Goal: Task Accomplishment & Management: Use online tool/utility

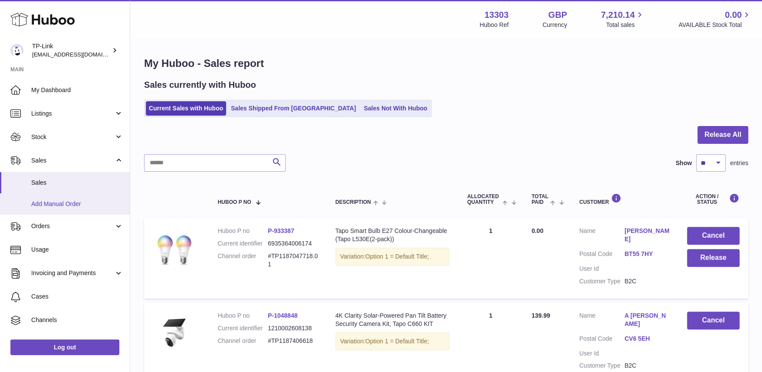
click at [63, 204] on span "Add Manual Order" at bounding box center [77, 204] width 92 height 8
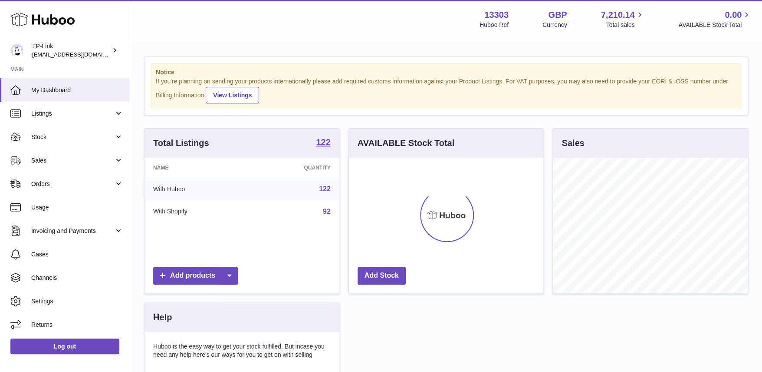
scroll to position [135, 195]
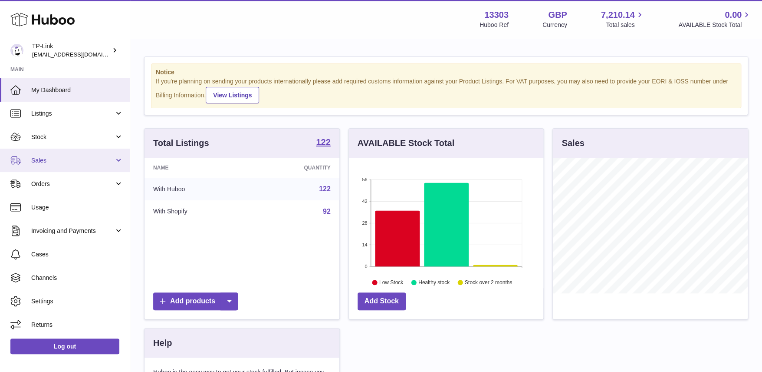
click at [51, 158] on span "Sales" at bounding box center [72, 160] width 83 height 8
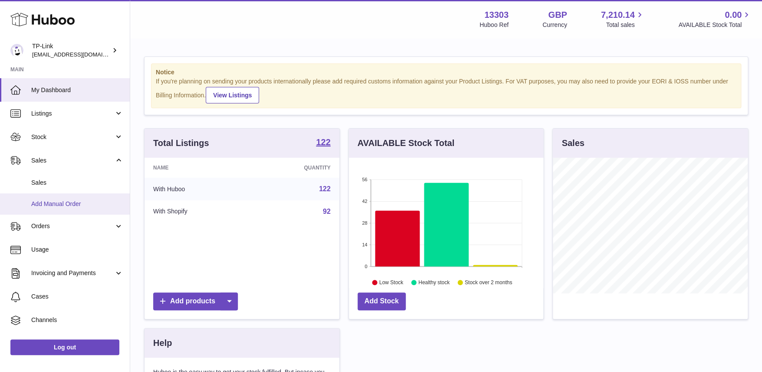
click at [51, 202] on span "Add Manual Order" at bounding box center [77, 204] width 92 height 8
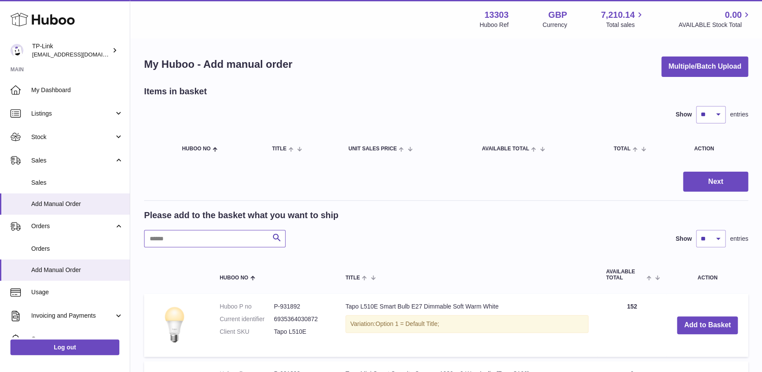
click at [165, 240] on input "text" at bounding box center [215, 238] width 142 height 17
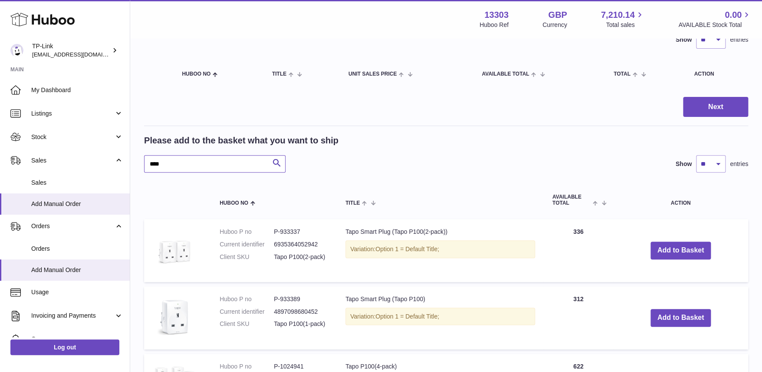
scroll to position [86, 0]
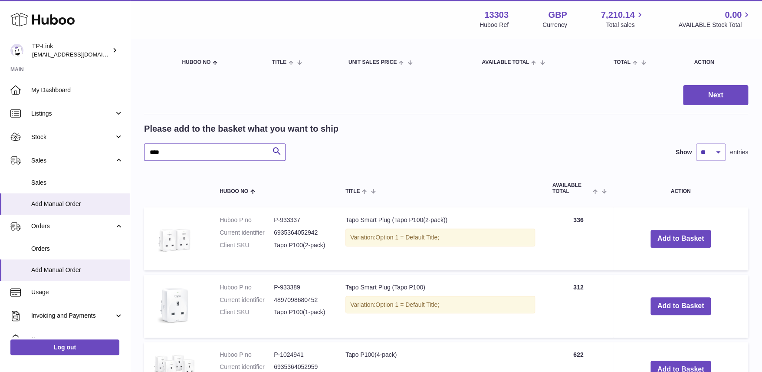
type input "****"
click at [587, 101] on div "Next" at bounding box center [446, 95] width 604 height 20
